Goal: Task Accomplishment & Management: Manage account settings

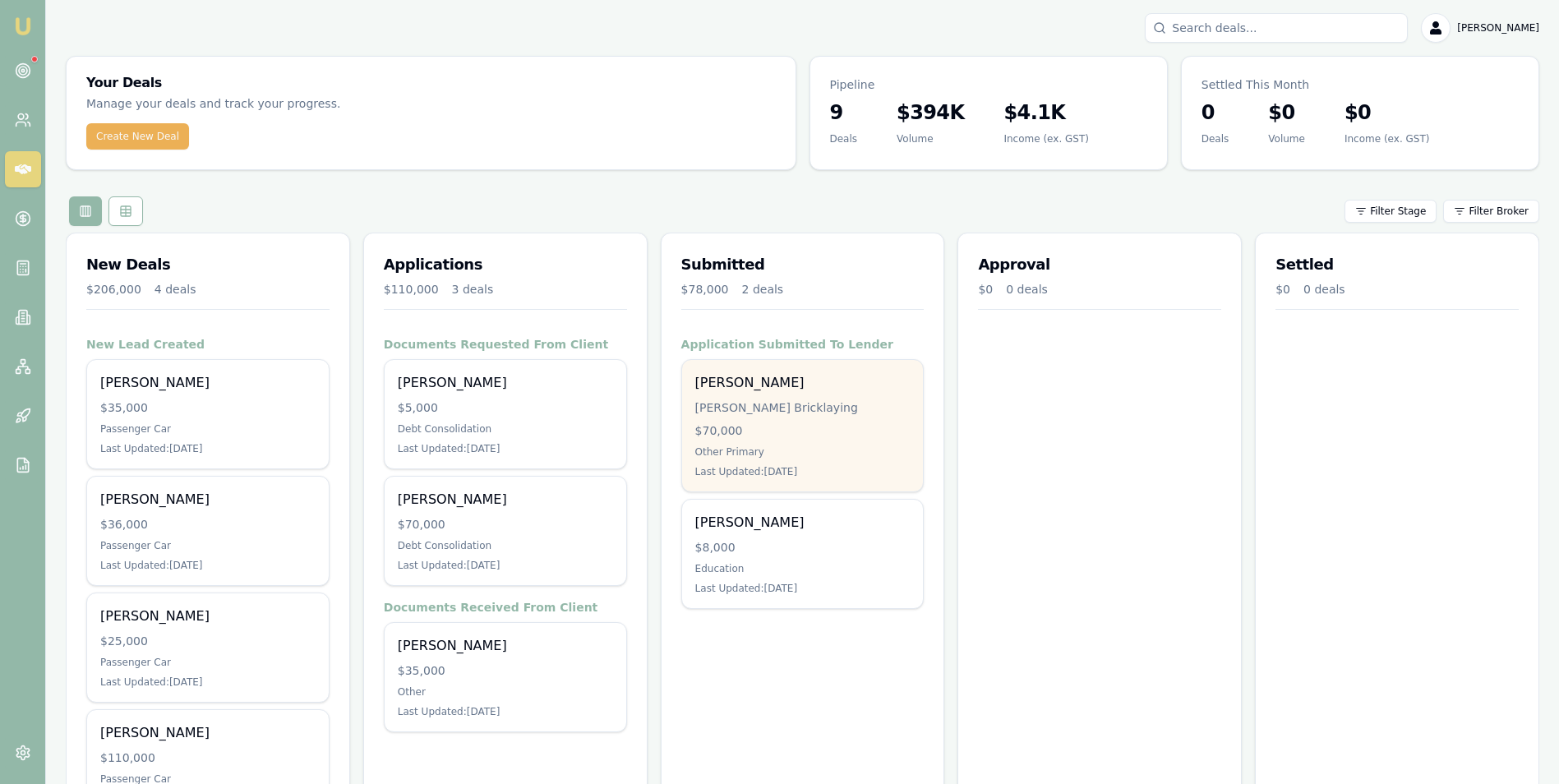
click at [811, 415] on div "Trent Keily Keily Bricklaying $70,000 Other Primary Last Updated: 3 days ago" at bounding box center [803, 425] width 242 height 132
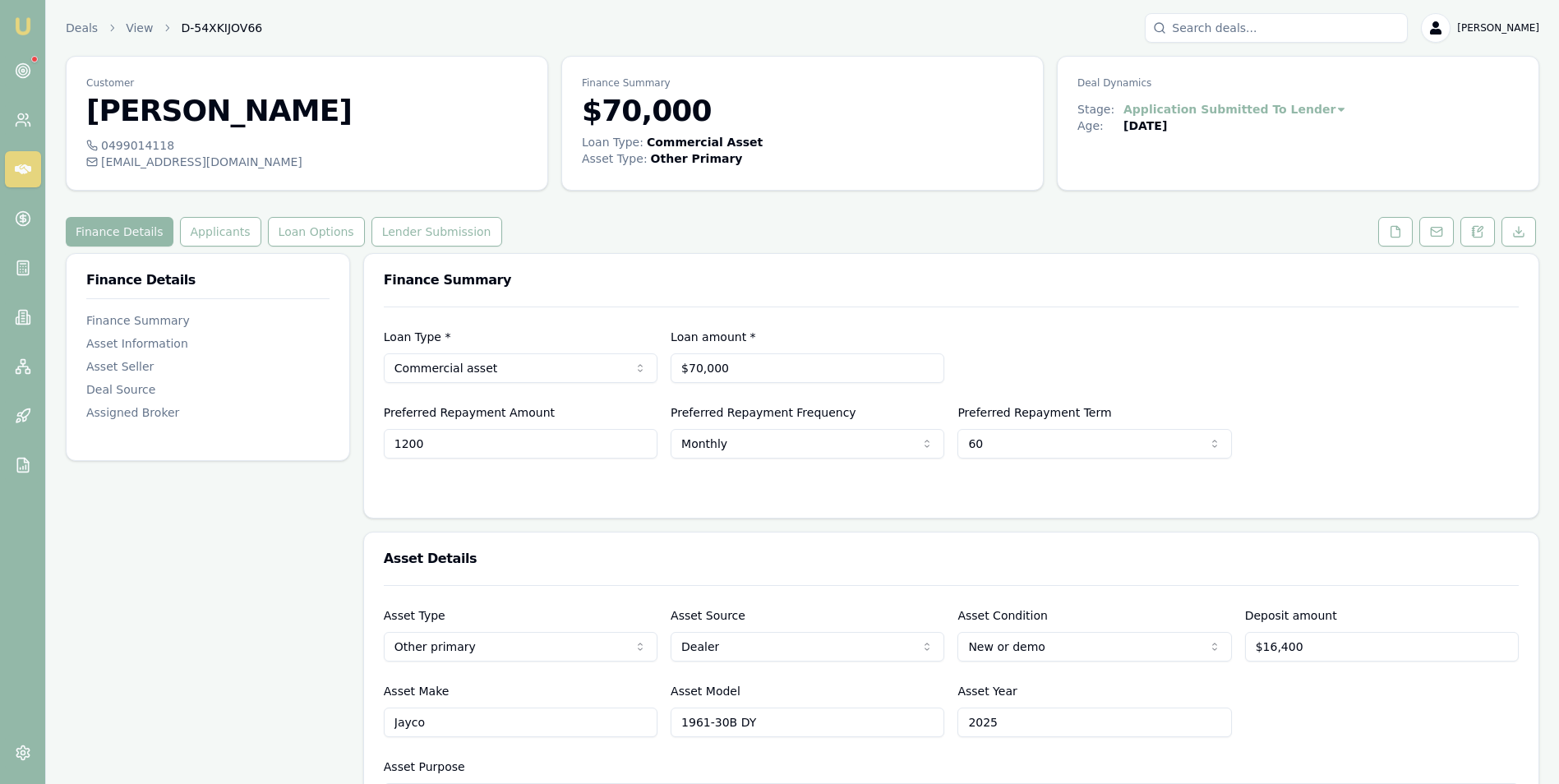
drag, startPoint x: 466, startPoint y: 442, endPoint x: 378, endPoint y: 443, distance: 88.0
click at [378, 443] on div "Loan Type * Commercial asset Consumer loan Consumer asset Commercial loan Comme…" at bounding box center [951, 411] width 1175 height 211
type input "1500"
type input "70000"
type input "$1,500"
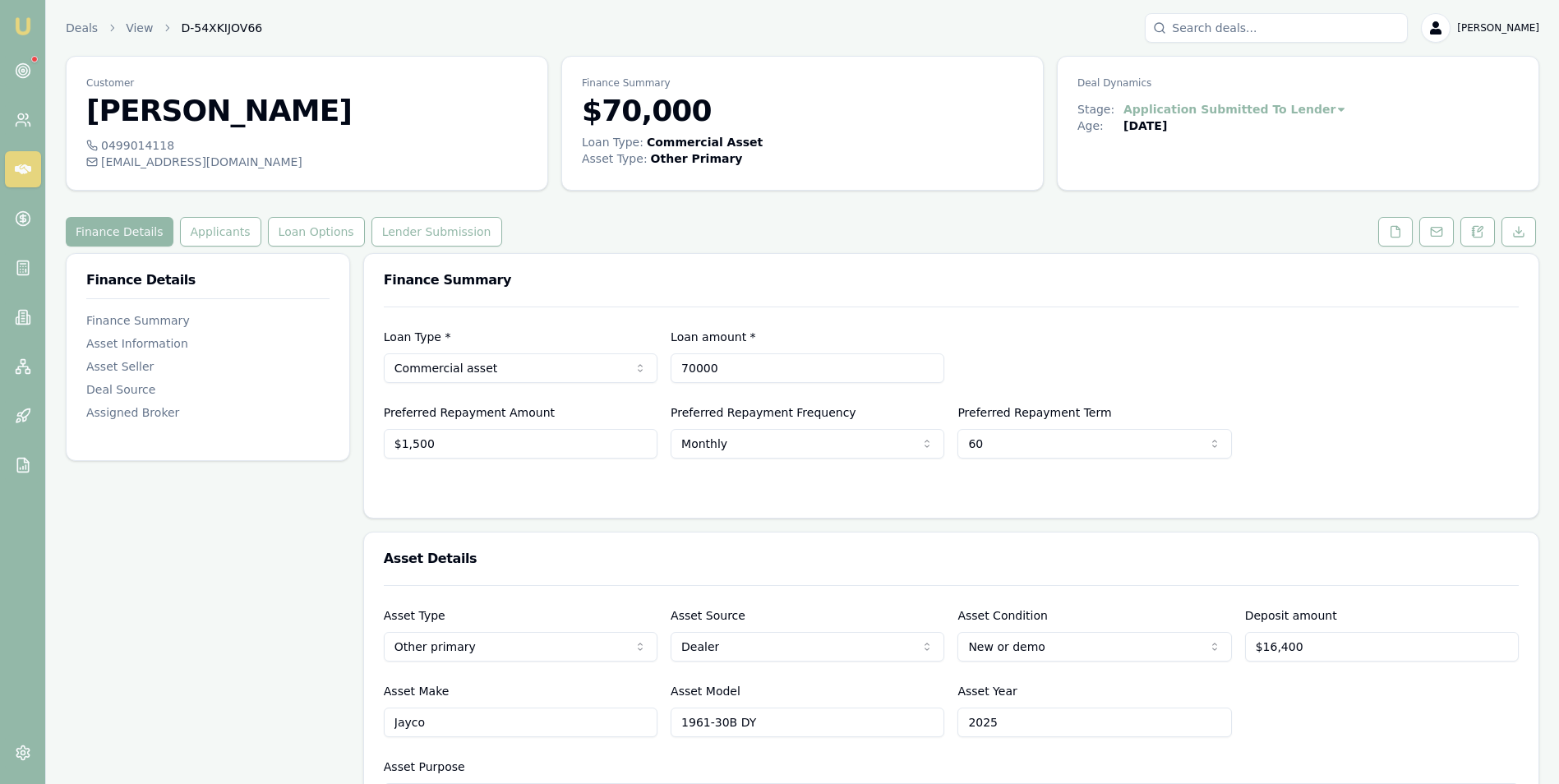
click at [741, 376] on input "70000" at bounding box center [807, 369] width 274 height 30
type input "$70,000"
click at [455, 444] on input "1500" at bounding box center [521, 443] width 274 height 30
type input "$1,500"
click at [1482, 235] on icon at bounding box center [1478, 231] width 9 height 11
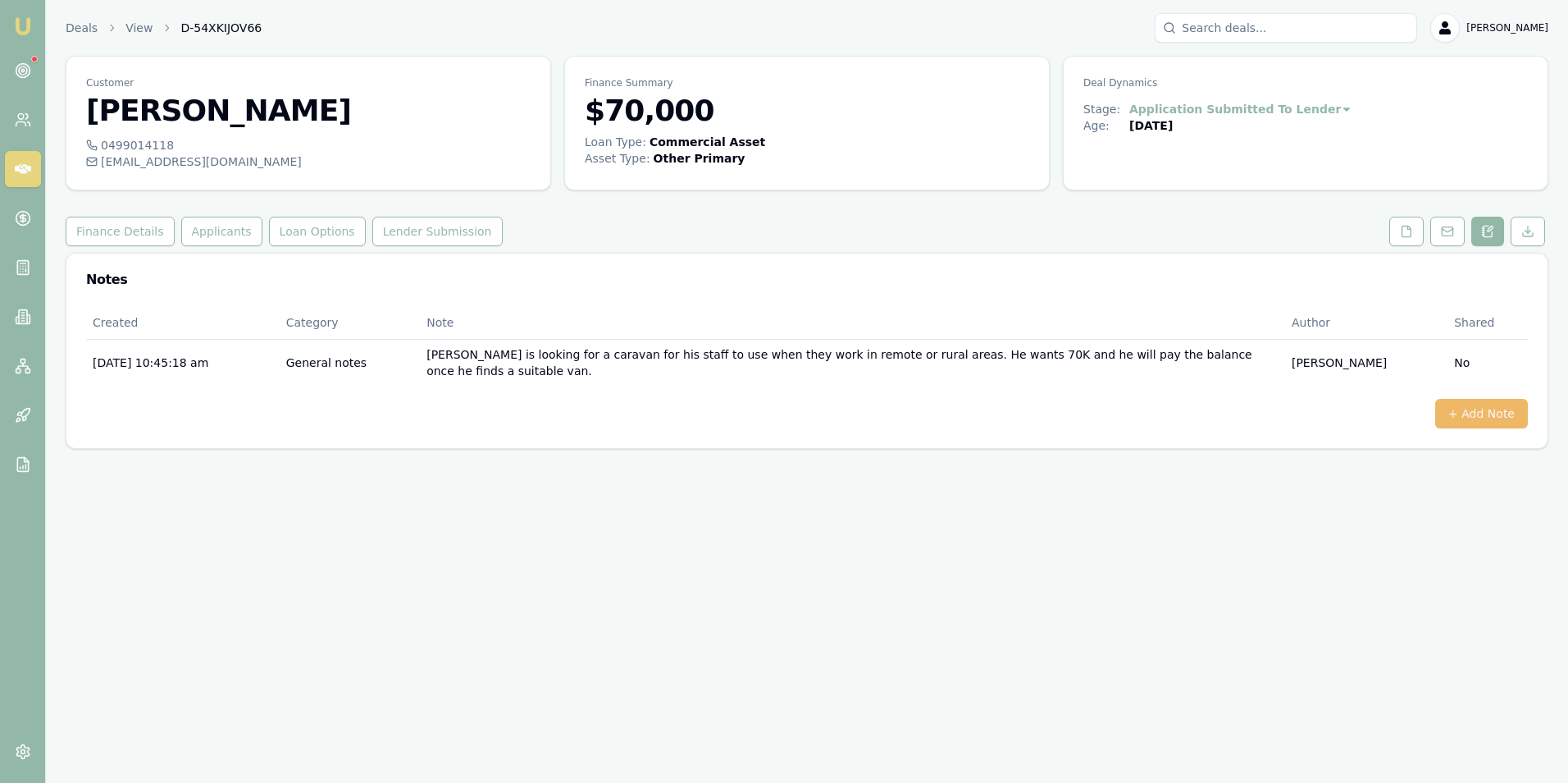
click at [1455, 399] on button "+ Add Note" at bounding box center [1481, 414] width 93 height 30
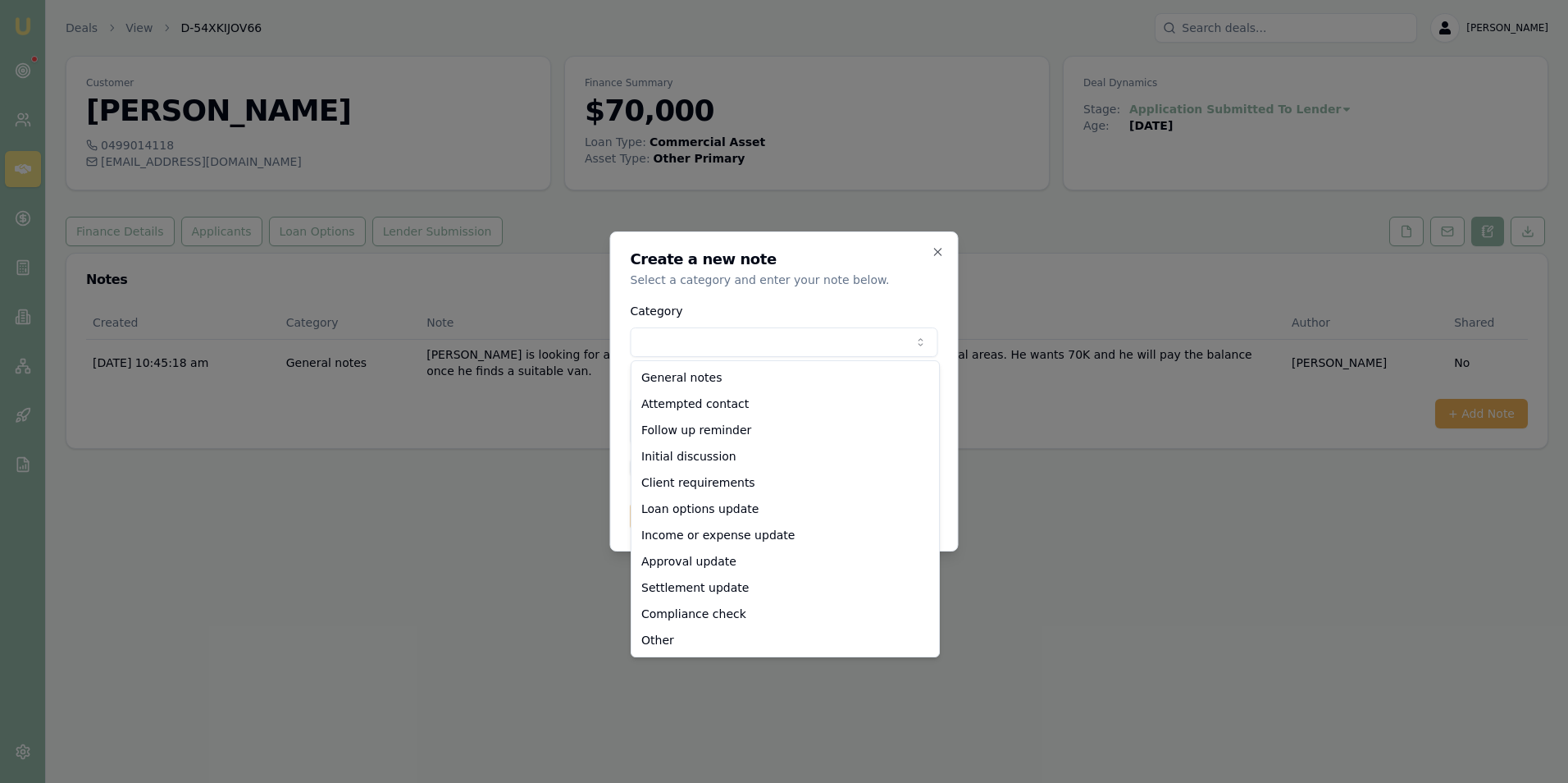
click at [654, 331] on body "Emu Broker Deals View D-54XKIJOV66 [PERSON_NAME] Toggle Menu Customer [PERSON_N…" at bounding box center [784, 391] width 1568 height 783
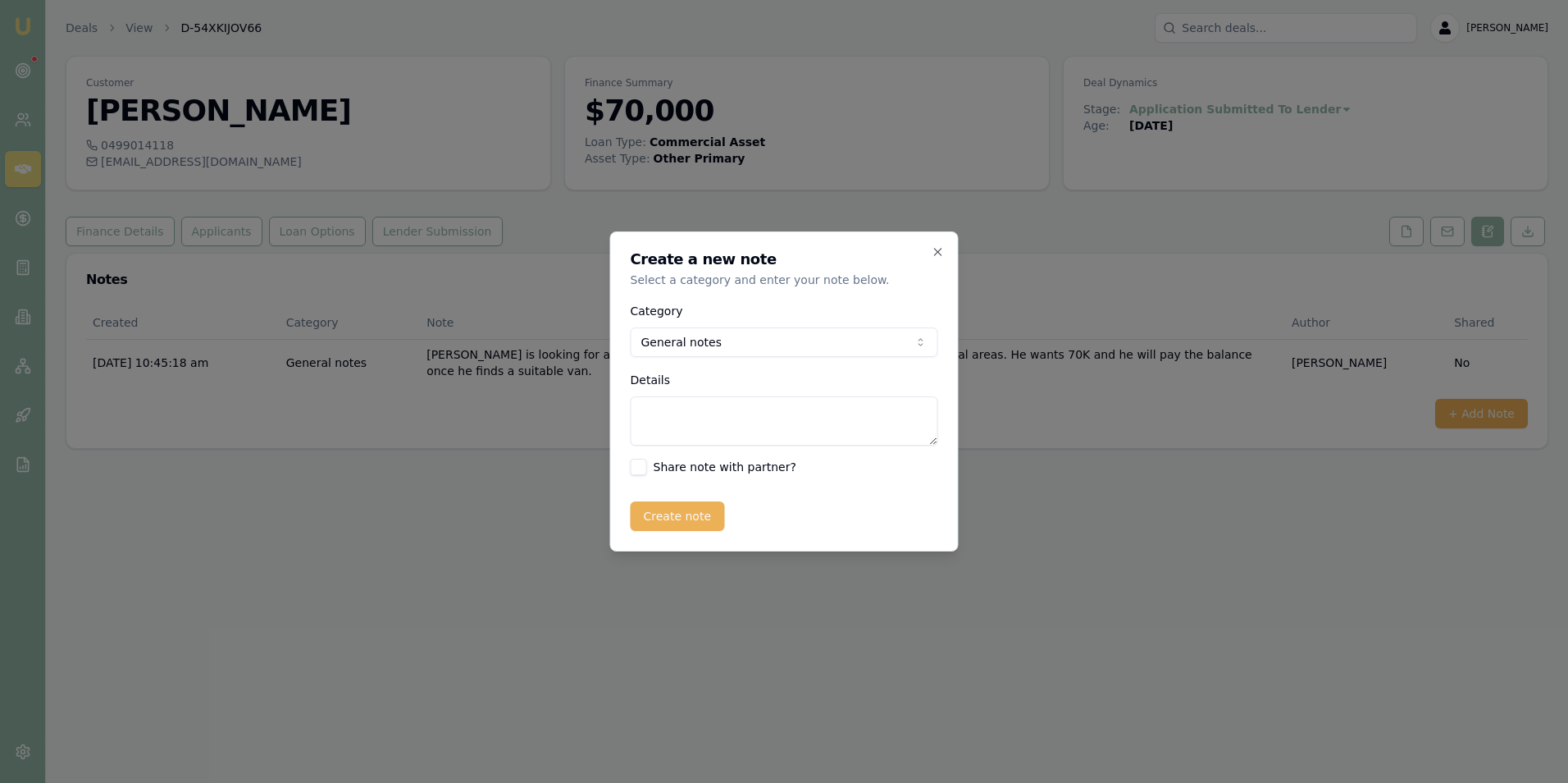
click at [653, 423] on textarea "Details" at bounding box center [784, 420] width 307 height 49
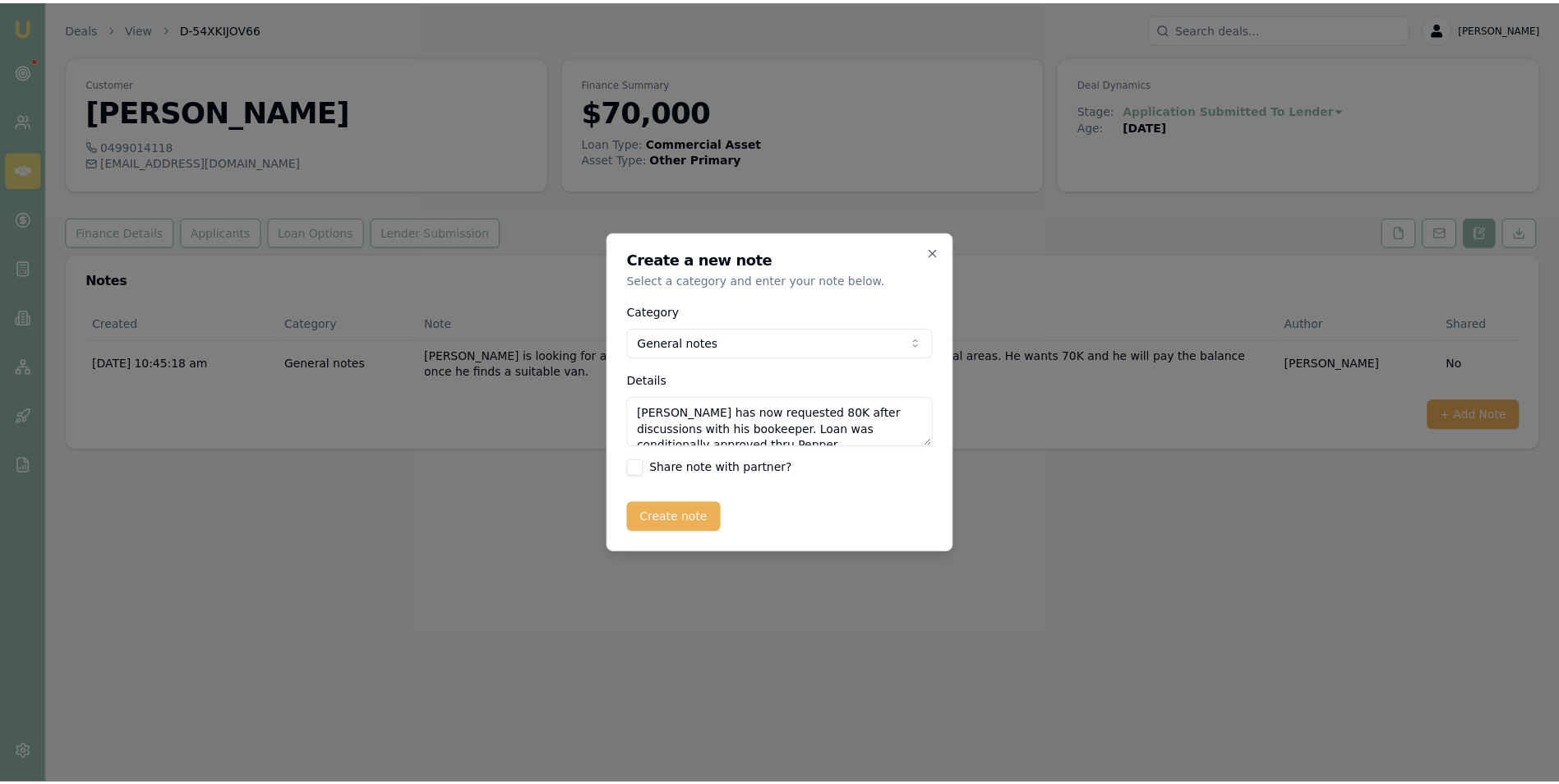
scroll to position [7, 0]
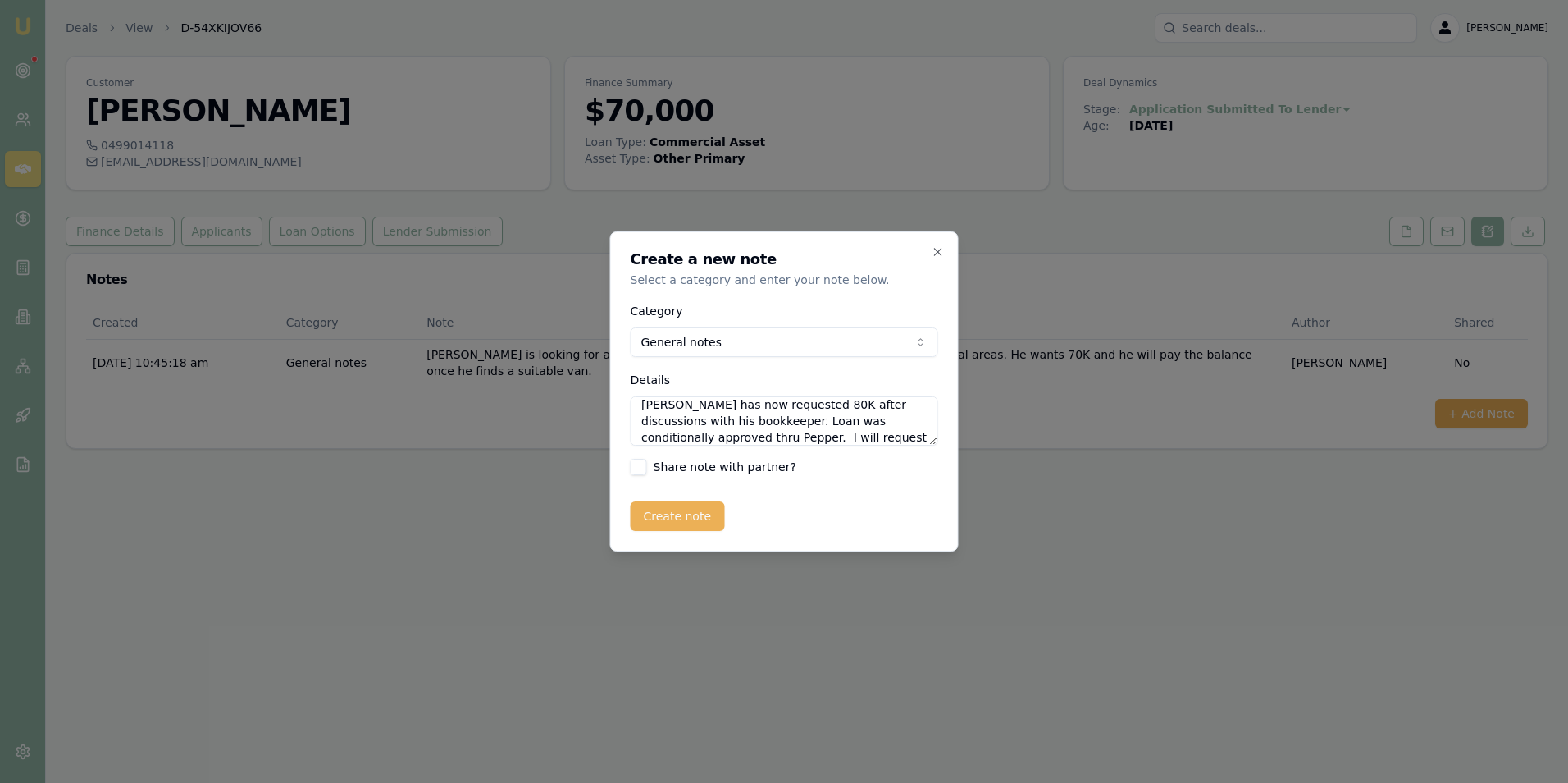
click at [876, 437] on textarea "[PERSON_NAME] has now requested 80K after discussions with his bookkeeper. Loan…" at bounding box center [784, 420] width 307 height 49
type textarea "[PERSON_NAME] has now requested 80K after discussions with his bookkeeper. Loan…"
click at [666, 512] on button "Create note" at bounding box center [678, 517] width 95 height 30
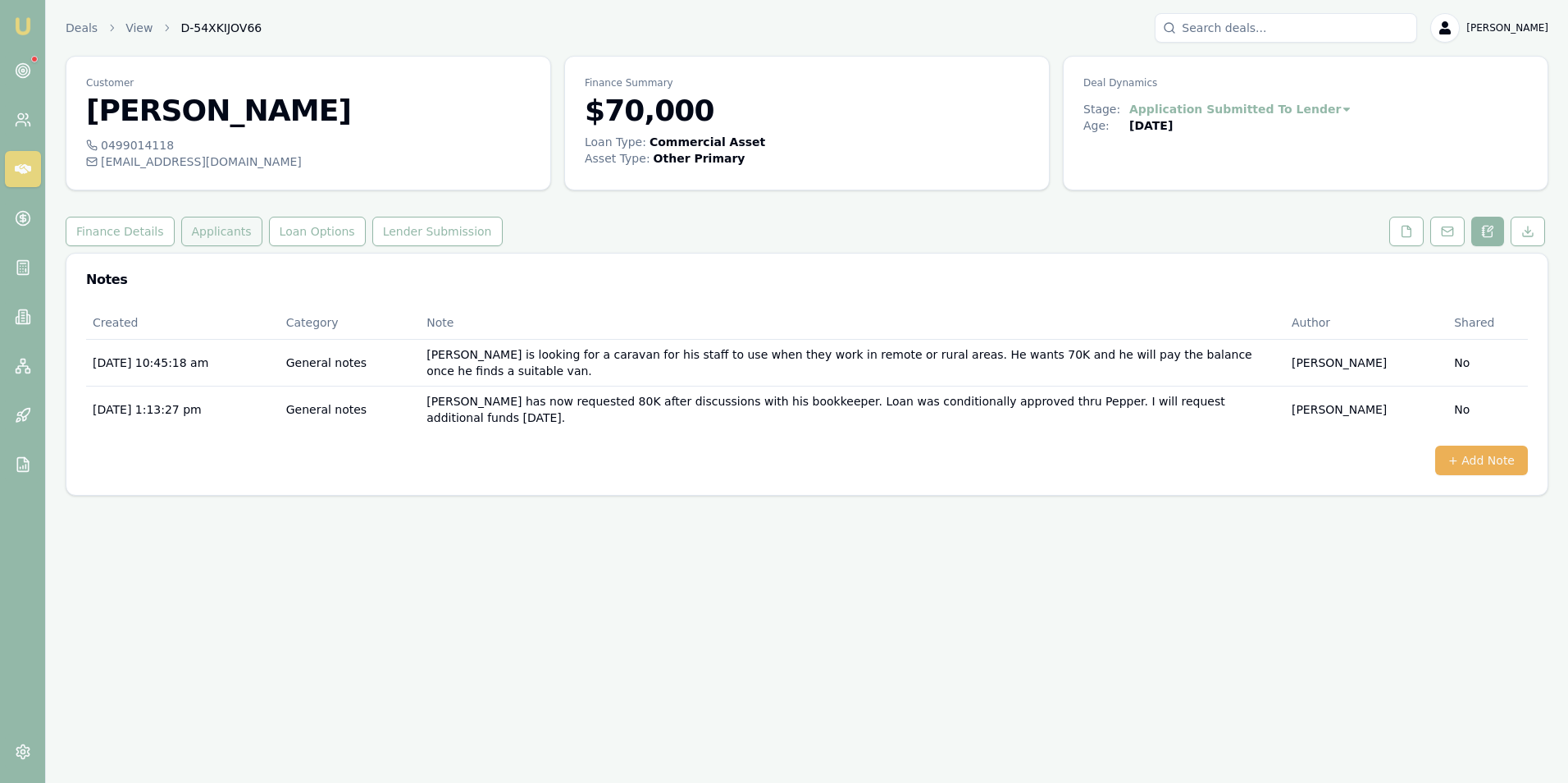
click at [203, 226] on button "Applicants" at bounding box center [221, 231] width 81 height 30
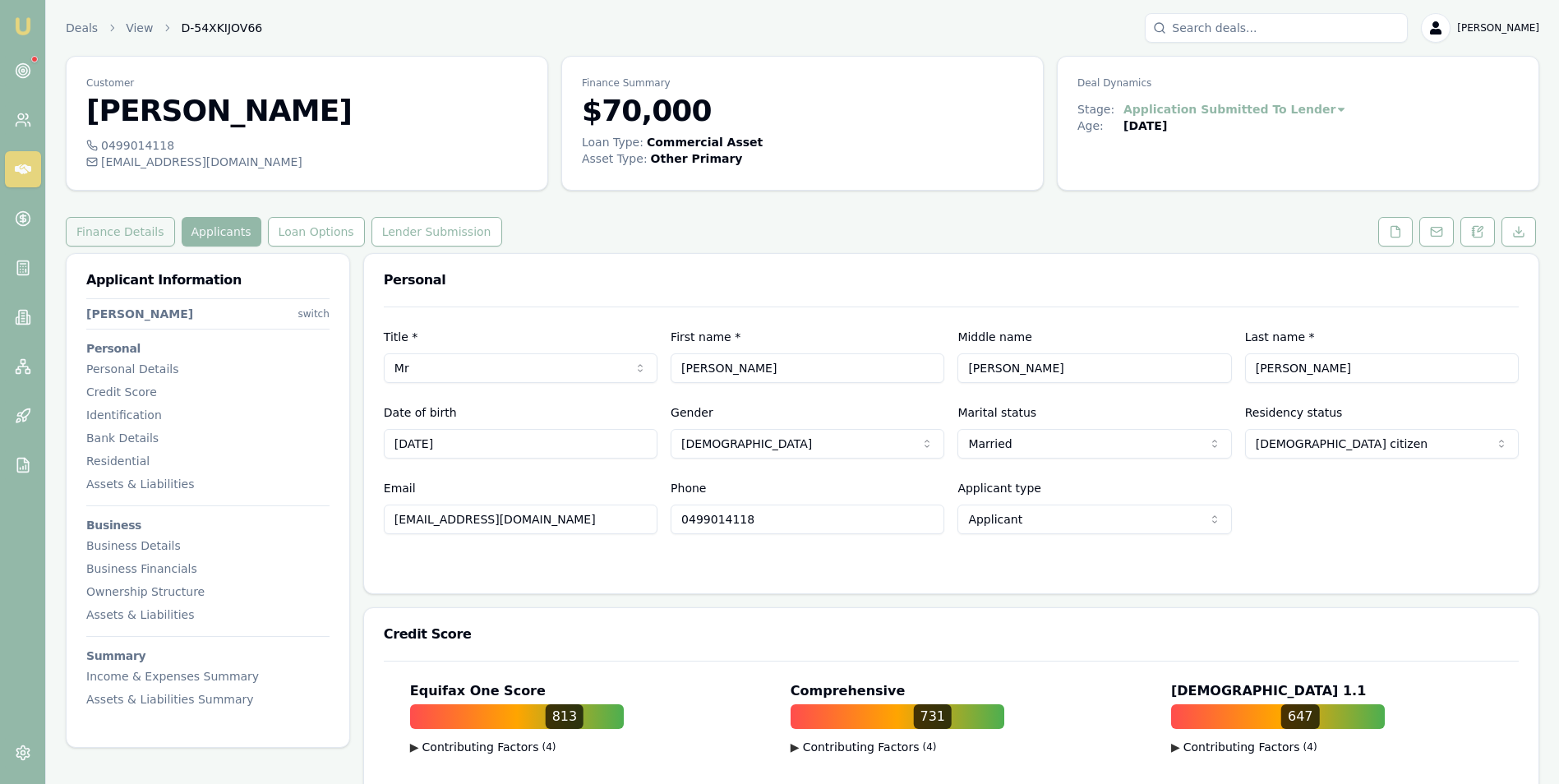
click at [109, 230] on button "Finance Details" at bounding box center [120, 232] width 109 height 30
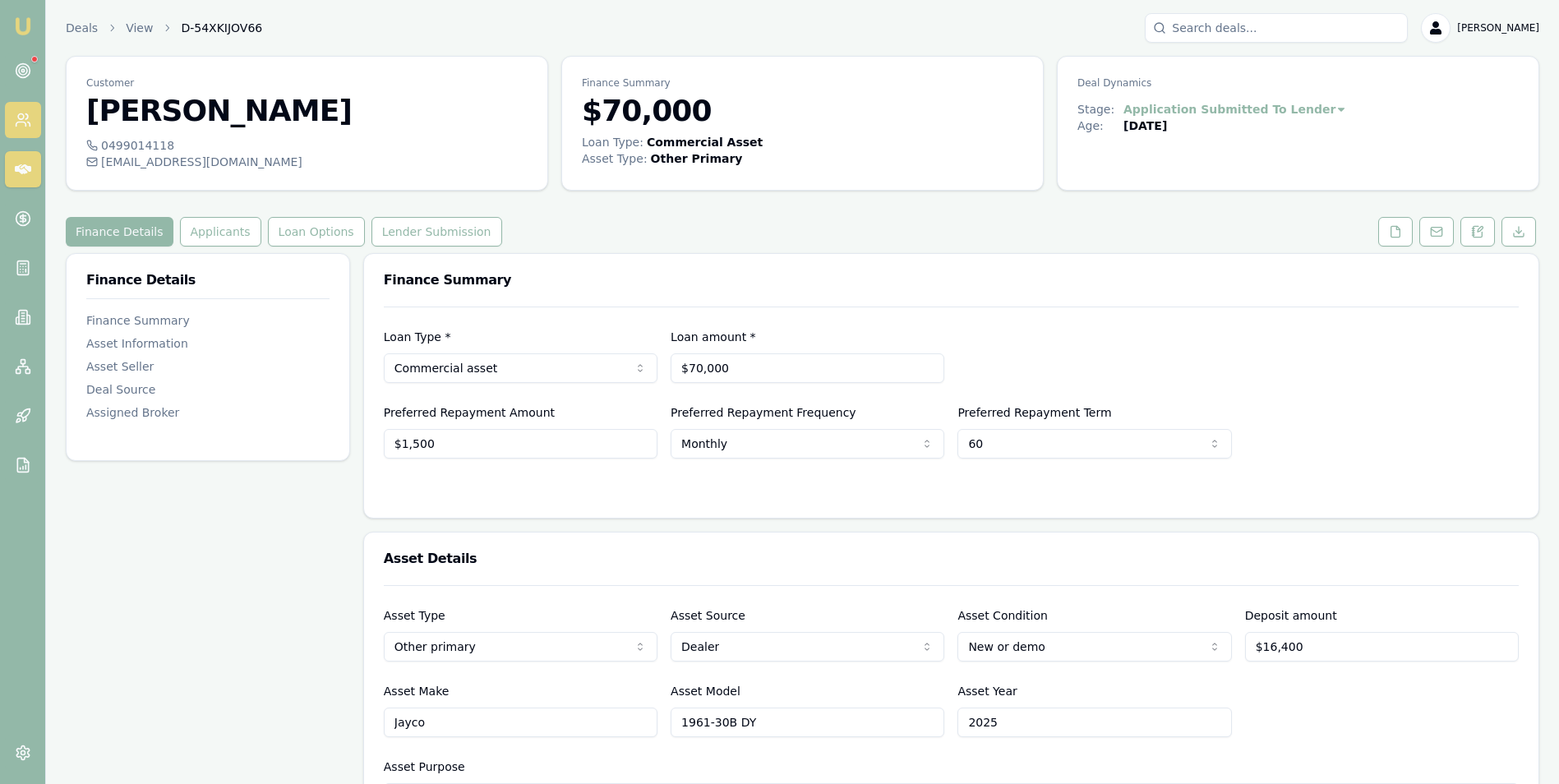
click at [26, 115] on icon at bounding box center [27, 116] width 2 height 5
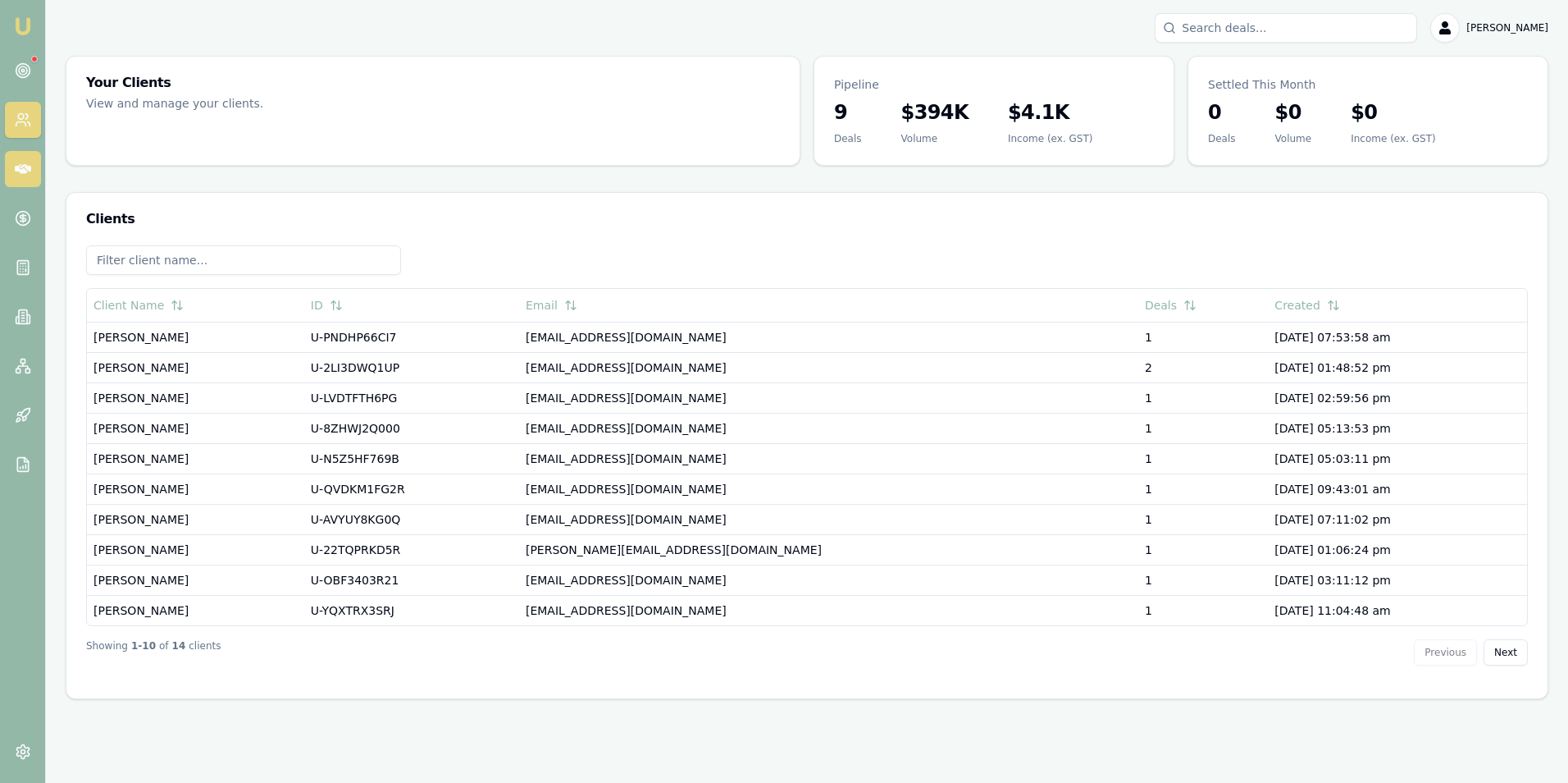
click at [28, 168] on icon at bounding box center [23, 170] width 16 height 10
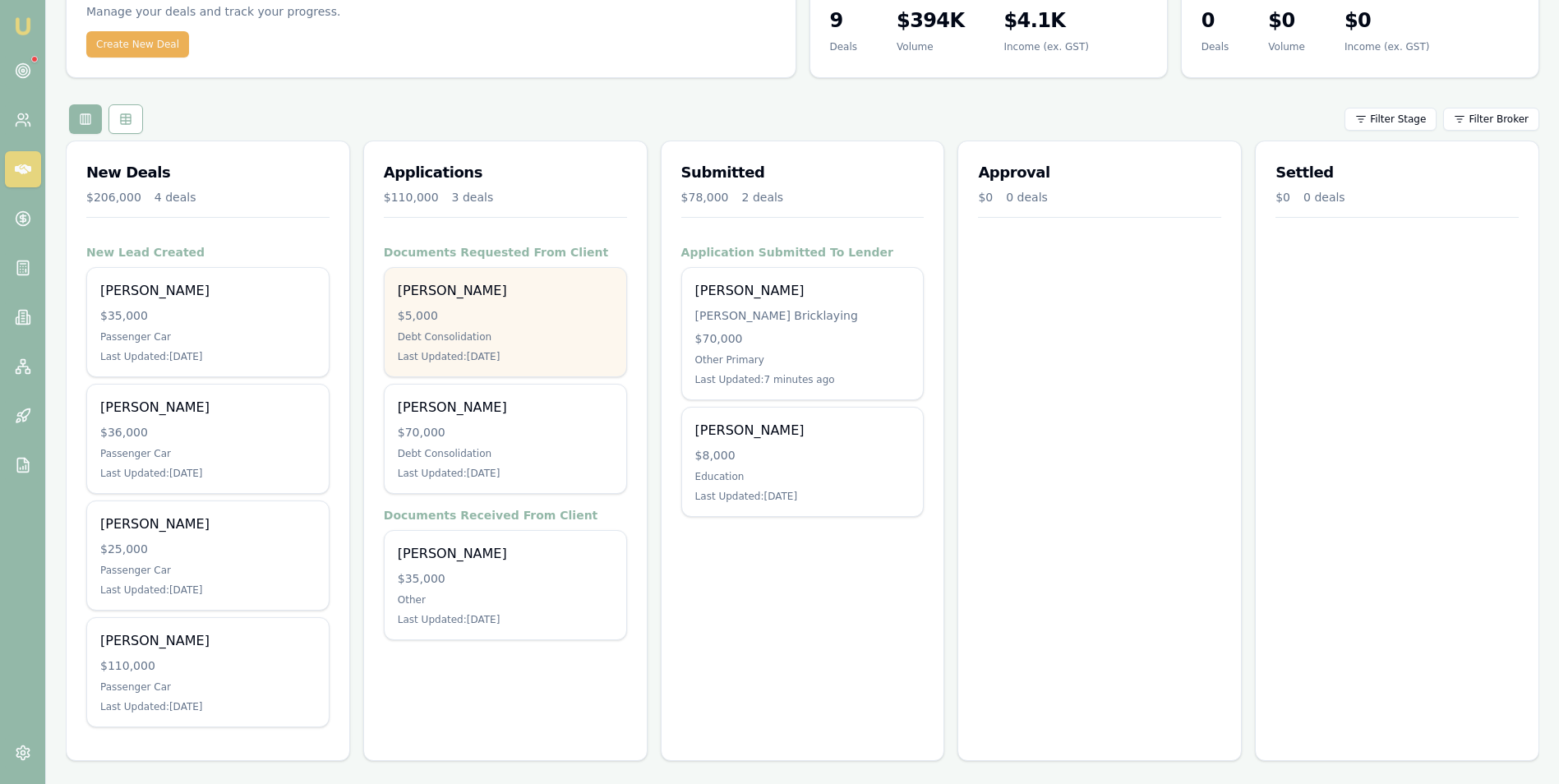
scroll to position [95, 0]
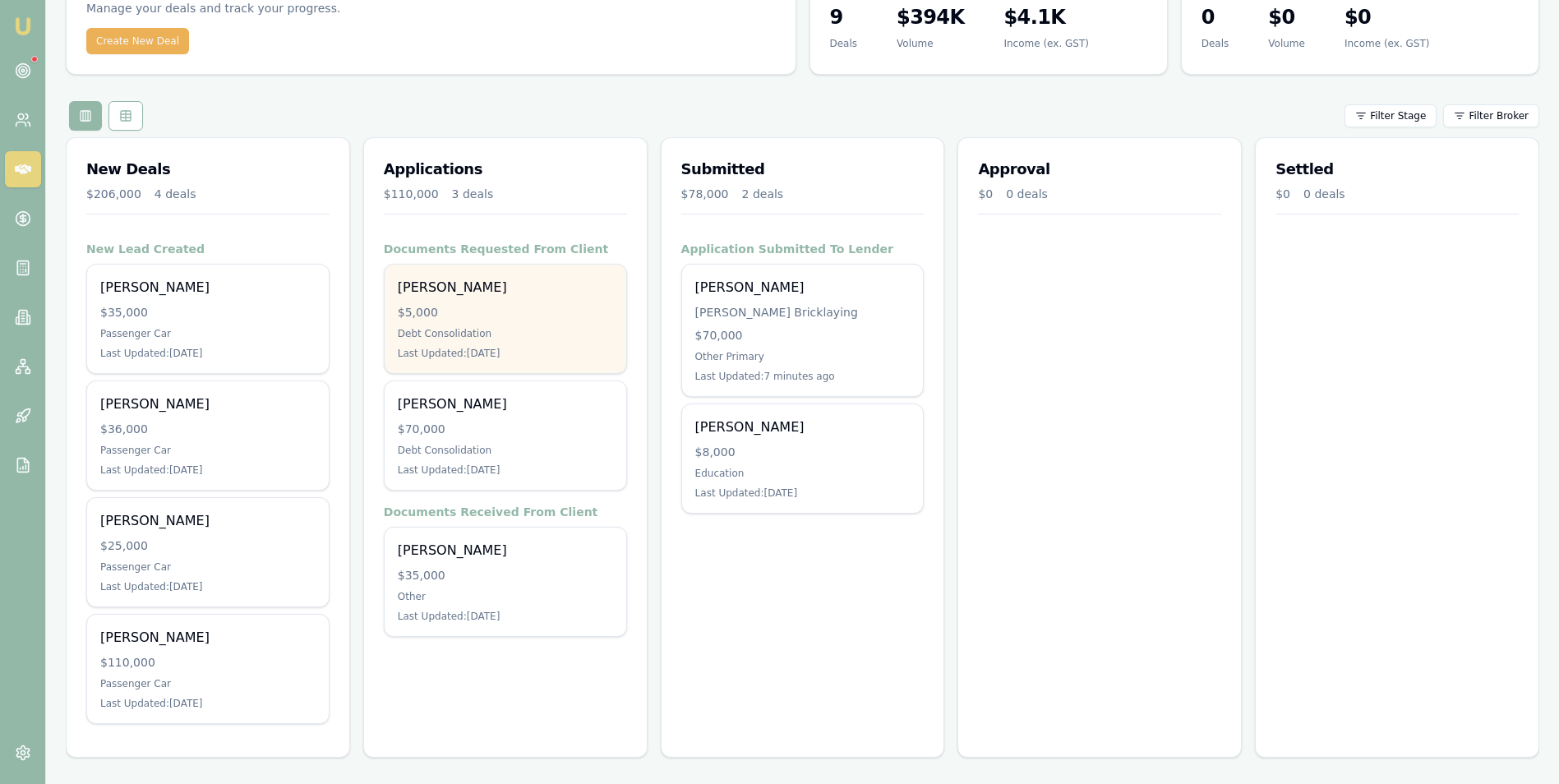
click at [530, 288] on div "[PERSON_NAME]" at bounding box center [506, 288] width 216 height 20
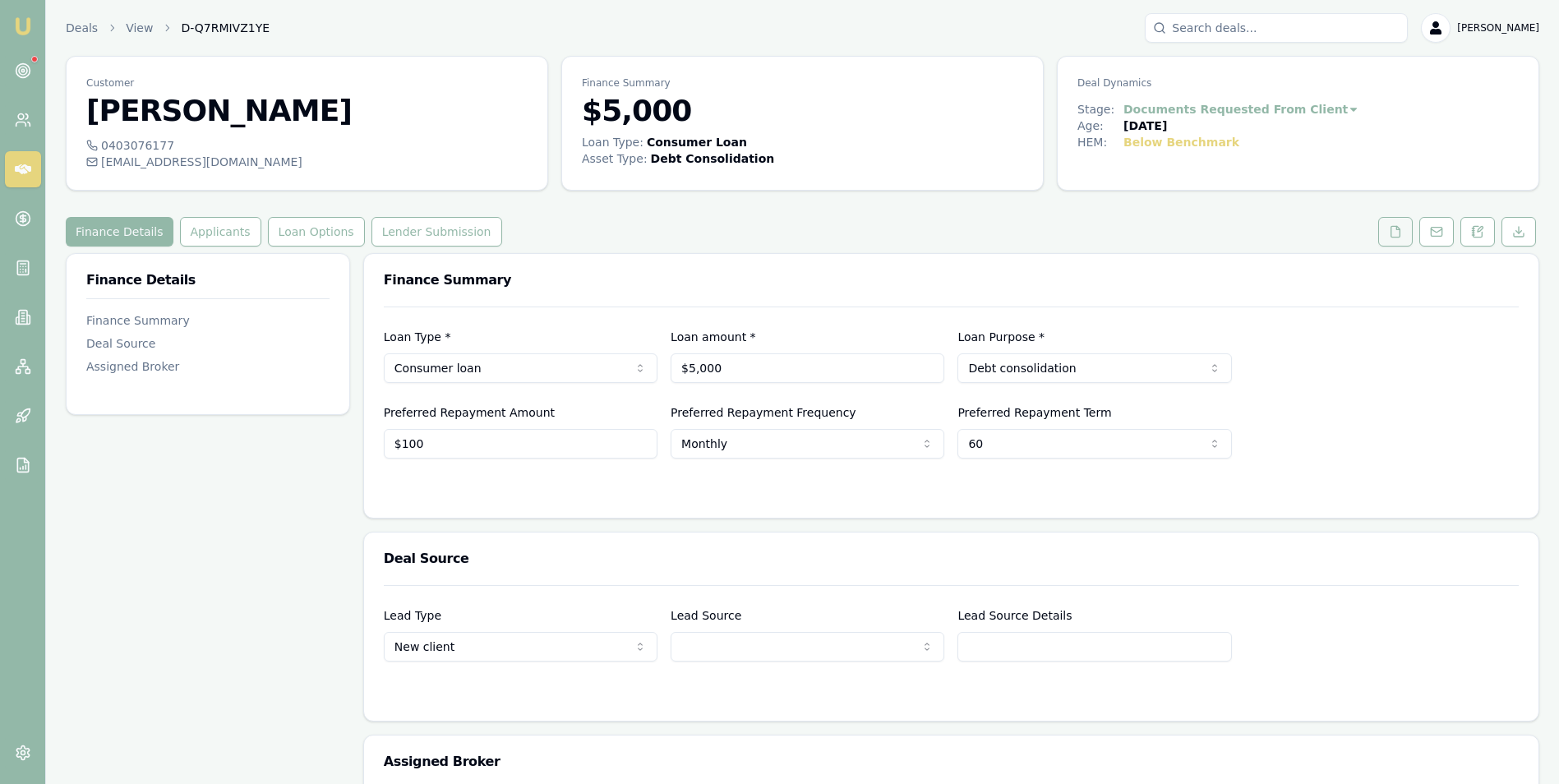
click at [1401, 237] on icon at bounding box center [1395, 231] width 13 height 13
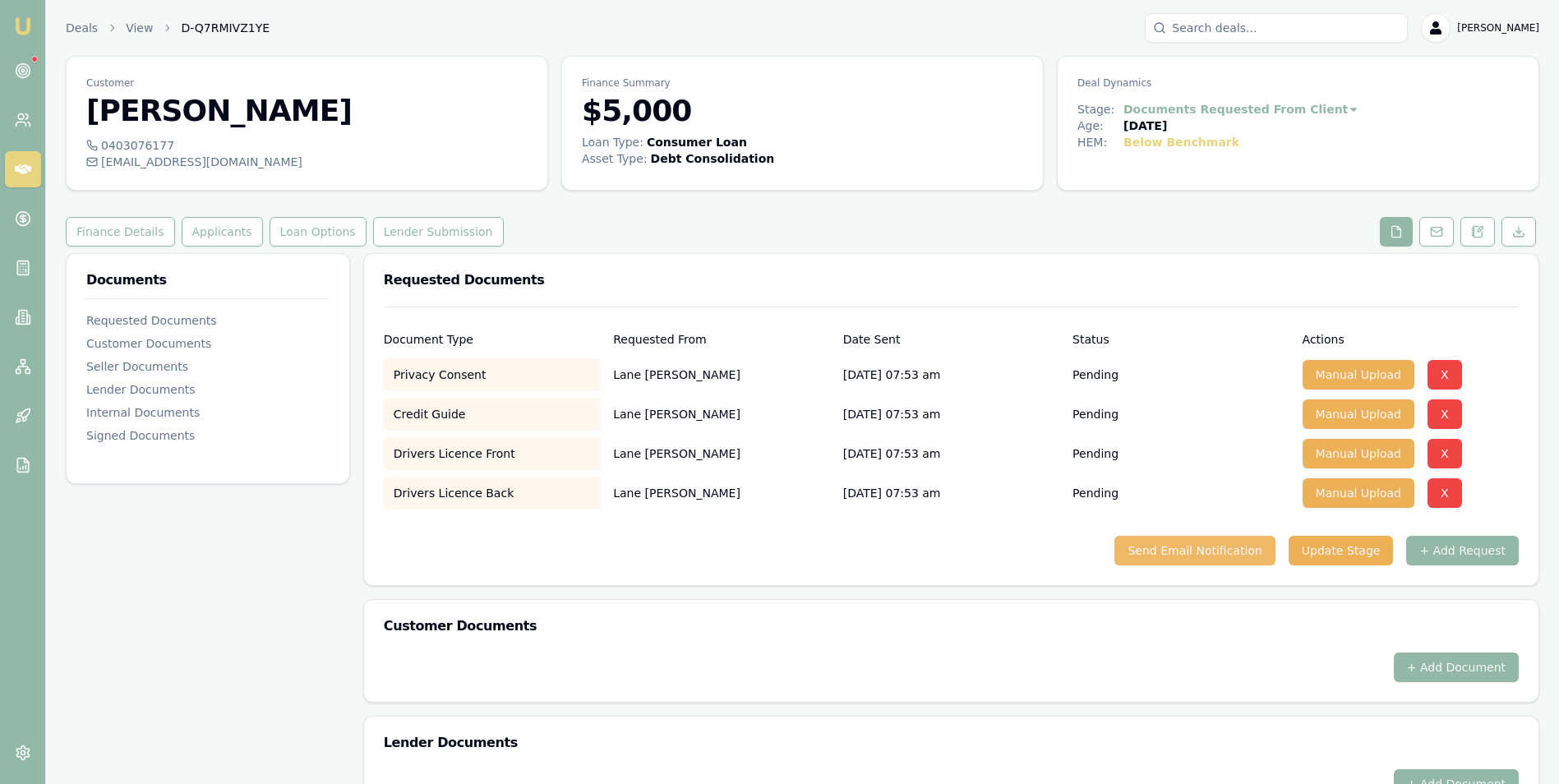
click at [1221, 544] on button "Send Email Notification" at bounding box center [1194, 550] width 160 height 30
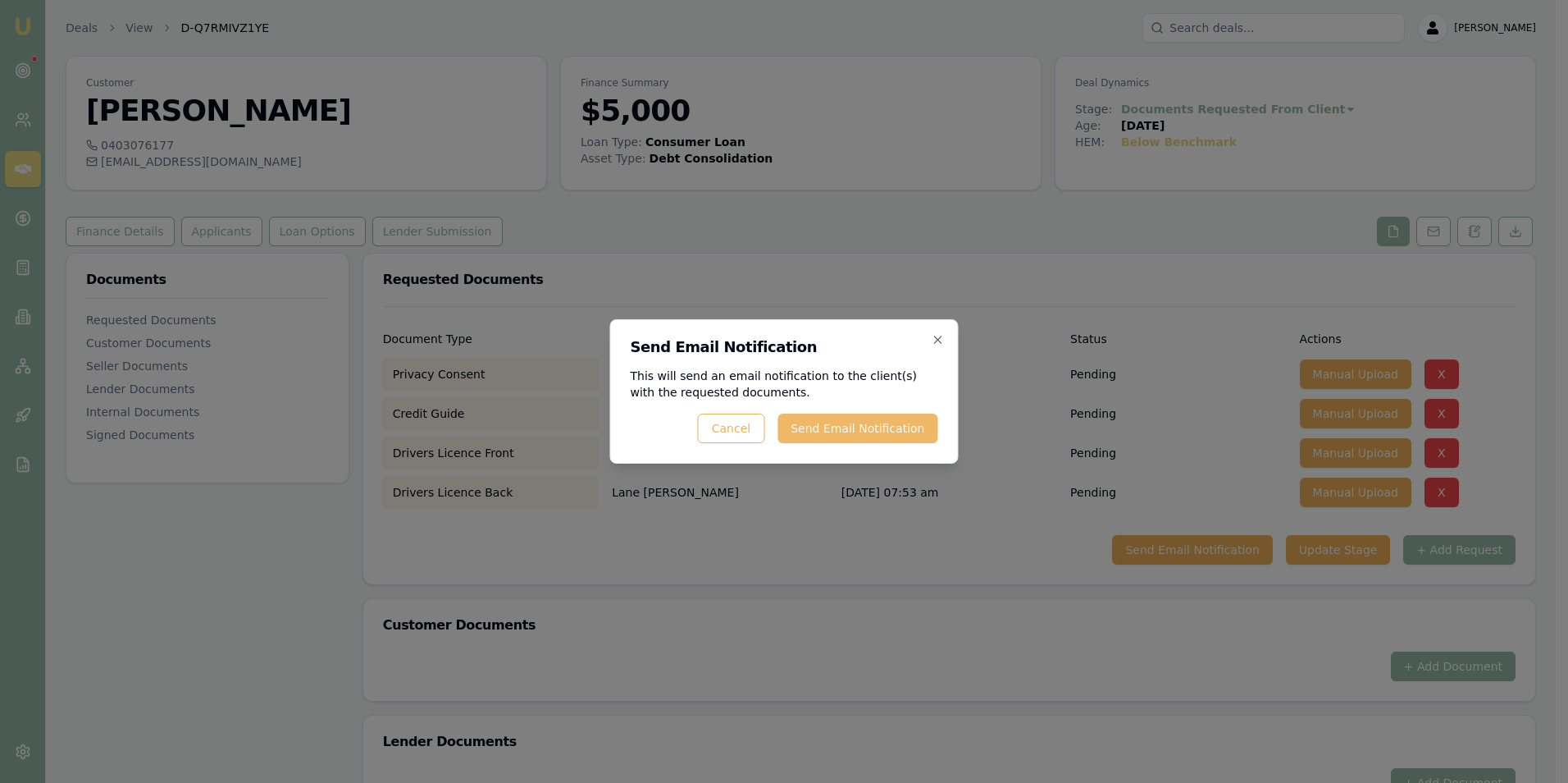
click at [852, 429] on button "Send Email Notification" at bounding box center [857, 429] width 159 height 30
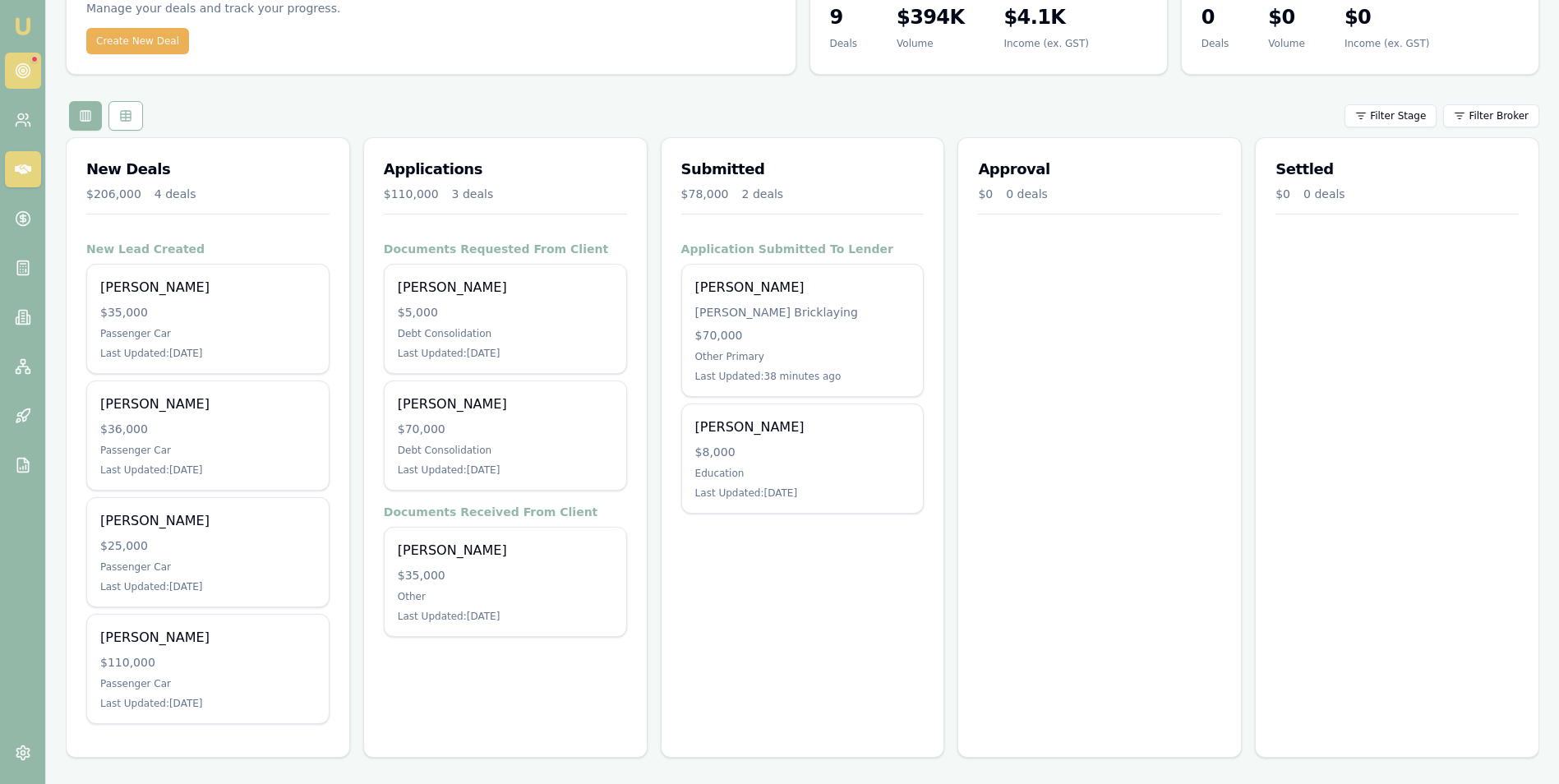
click at [19, 69] on circle at bounding box center [23, 71] width 8 height 8
